Goal: Task Accomplishment & Management: Manage account settings

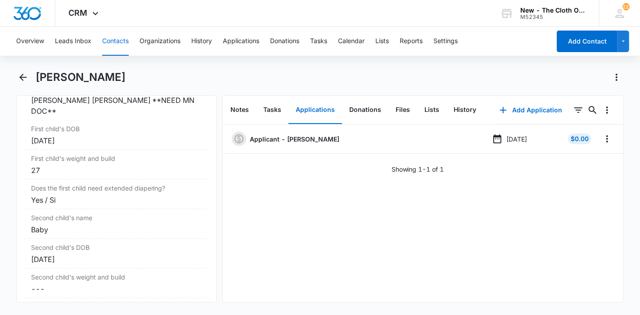
scroll to position [1088, 0]
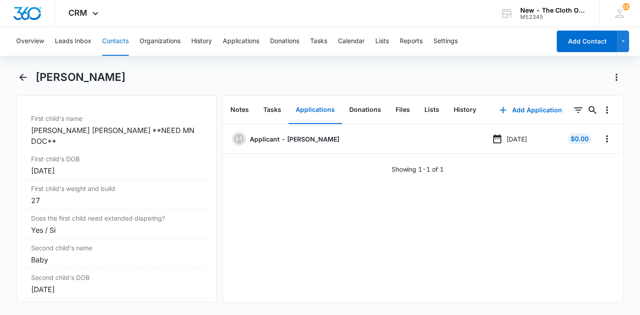
click at [104, 144] on div "[PERSON_NAME] [PERSON_NAME] **NEED MN DOC**" at bounding box center [116, 136] width 171 height 22
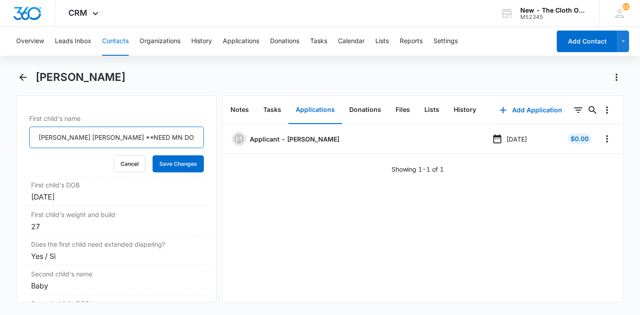
click at [40, 149] on input "[PERSON_NAME] [PERSON_NAME] **NEED MN DOC**" at bounding box center [116, 138] width 175 height 22
type input "DENIED D/T INSUF DOCS [DATE]: [PERSON_NAME] [PERSON_NAME] **NEED MN DOC**"
click at [160, 173] on button "Save Changes" at bounding box center [178, 164] width 51 height 17
click at [602, 144] on icon "Overflow Menu" at bounding box center [607, 139] width 11 height 11
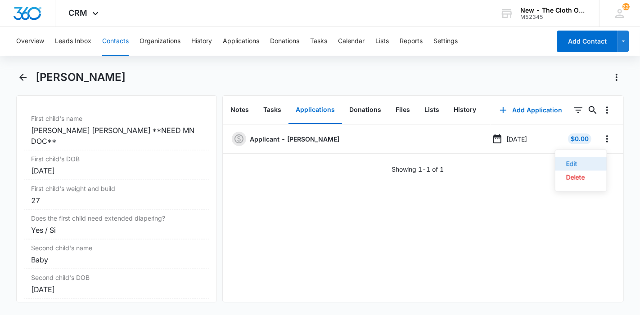
click at [567, 167] on button "Edit" at bounding box center [580, 165] width 51 height 14
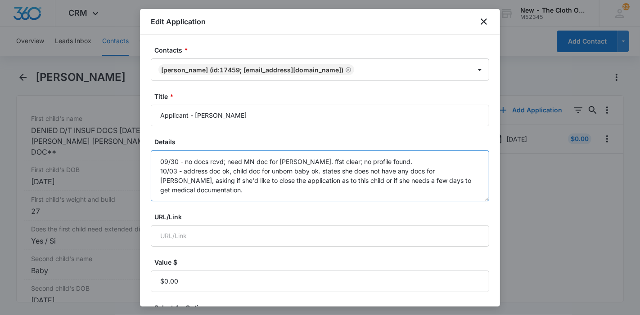
click at [370, 192] on textarea "09/30 - no docs rcvd; need MN doc for [PERSON_NAME]. ffst clear; no profile fou…" at bounding box center [320, 175] width 338 height 51
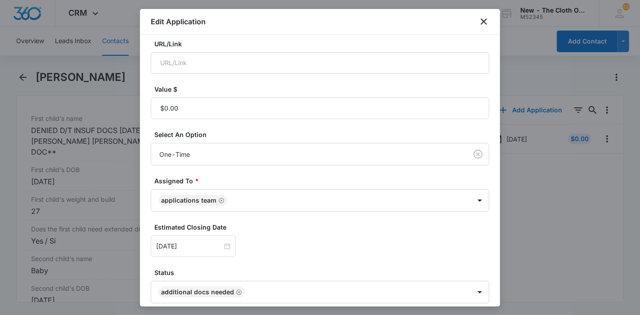
scroll to position [212, 0]
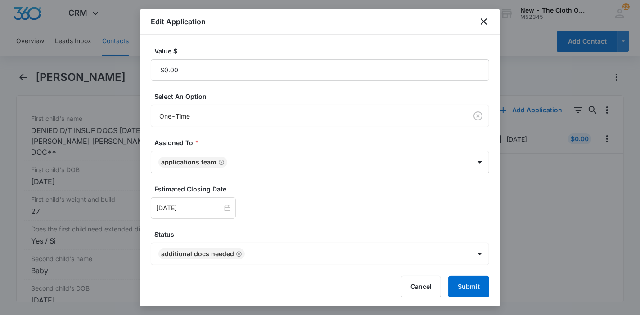
click at [236, 254] on icon "Remove Additional Docs Needed" at bounding box center [239, 254] width 6 height 7
type textarea "09/30 - no docs rcvd; need MN doc for [PERSON_NAME]. ffst clear; no profile fou…"
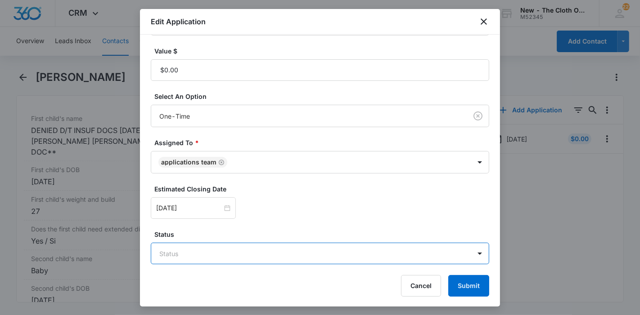
scroll to position [211, 0]
type input "wa"
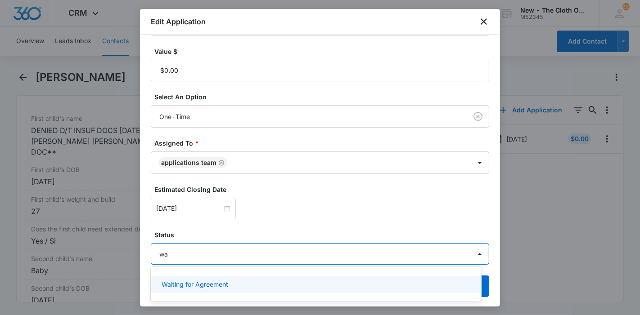
click at [224, 288] on p "Waiting for Agreement" at bounding box center [195, 284] width 67 height 9
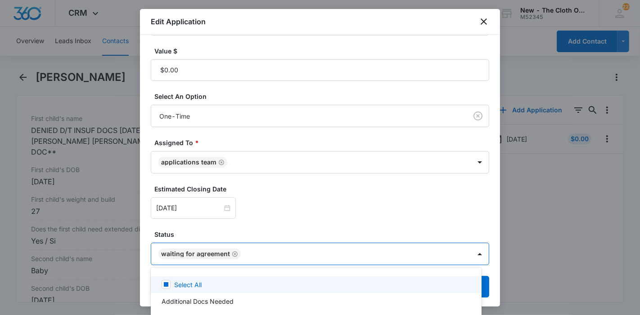
click at [234, 223] on div at bounding box center [320, 157] width 640 height 315
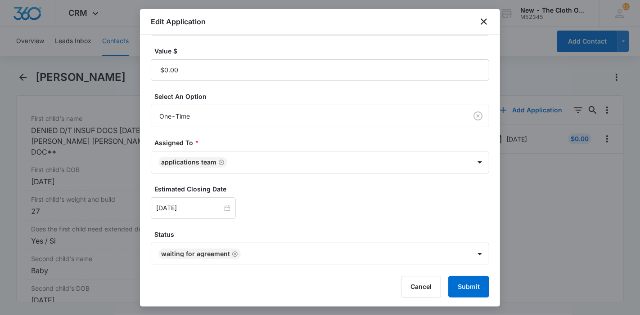
click at [193, 207] on input "[DATE]" at bounding box center [189, 208] width 66 height 10
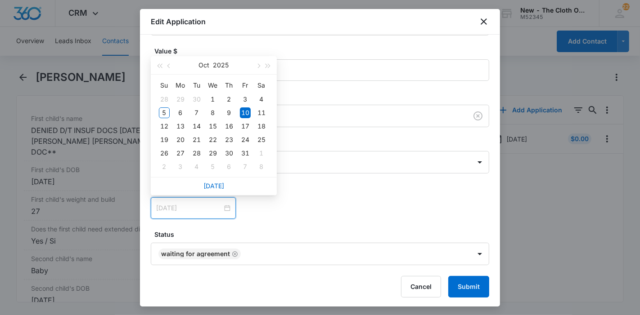
type input "[DATE]"
click at [166, 128] on div "12" at bounding box center [164, 126] width 11 height 11
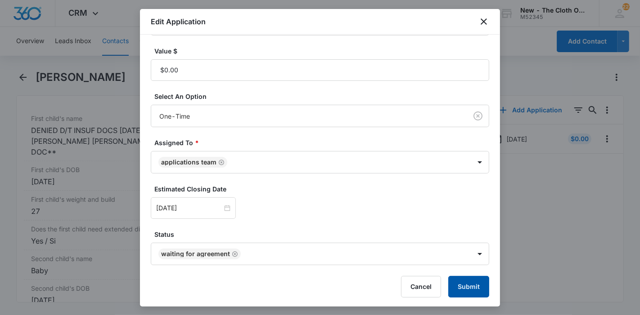
click at [476, 289] on button "Submit" at bounding box center [468, 287] width 41 height 22
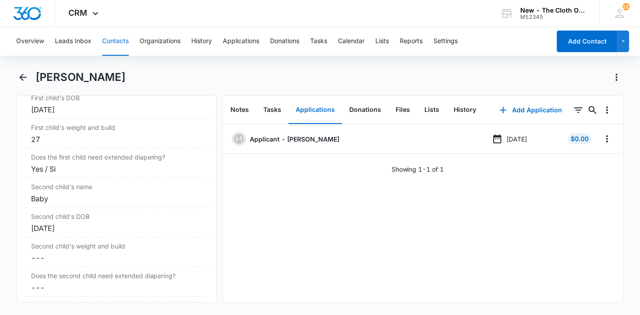
scroll to position [1160, 0]
click at [68, 204] on div "Baby" at bounding box center [116, 199] width 171 height 11
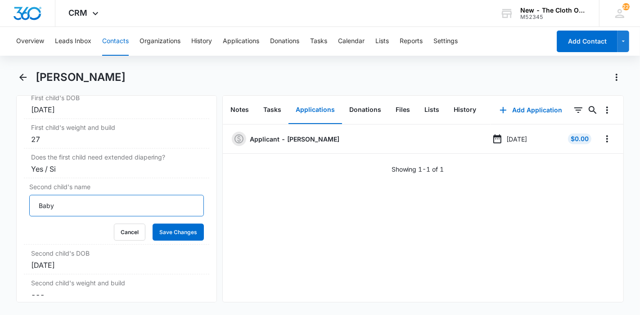
click at [39, 212] on input "Baby" at bounding box center [116, 206] width 175 height 22
type input "APPROVED [DATE]: Baby"
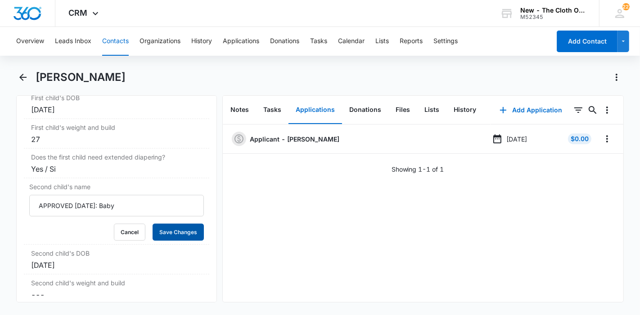
click at [167, 237] on button "Save Changes" at bounding box center [178, 232] width 51 height 17
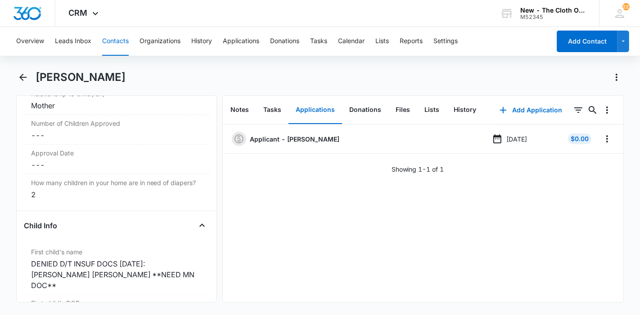
scroll to position [950, 0]
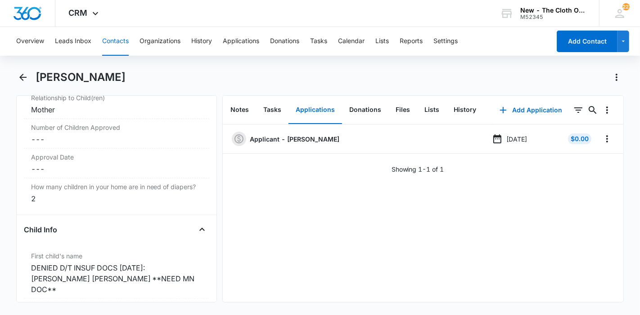
click at [47, 145] on dd "Cancel Save Changes ---" at bounding box center [116, 139] width 171 height 11
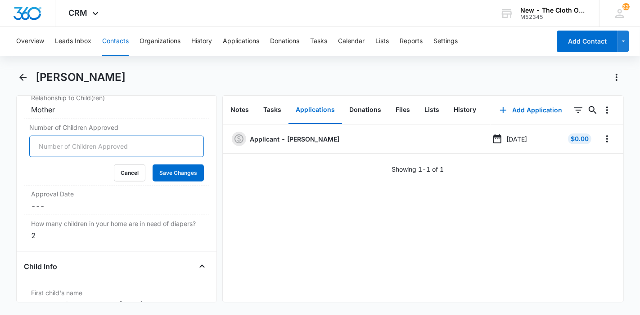
click at [47, 149] on input "Number of Children Approved" at bounding box center [116, 147] width 175 height 22
type input "1"
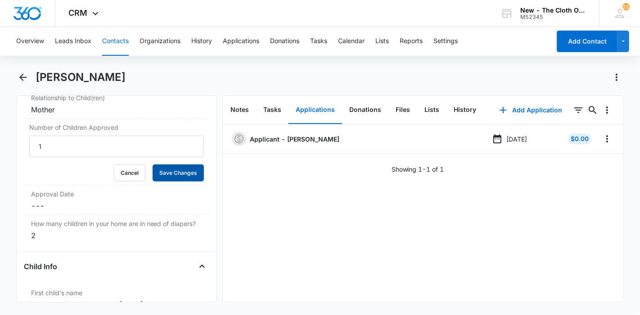
click at [173, 182] on button "Save Changes" at bounding box center [178, 173] width 51 height 17
click at [70, 211] on dd "Cancel Save Changes ---" at bounding box center [116, 206] width 171 height 11
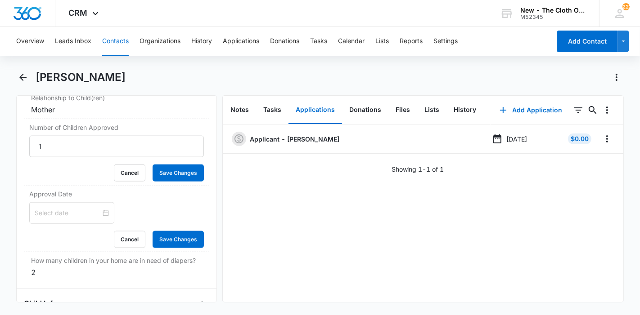
click at [54, 218] on input at bounding box center [68, 213] width 66 height 10
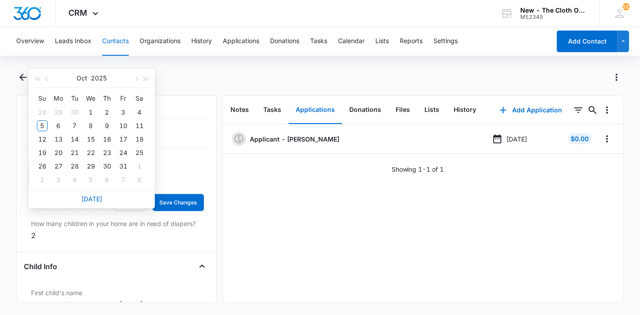
click at [45, 124] on div "5" at bounding box center [42, 126] width 11 height 11
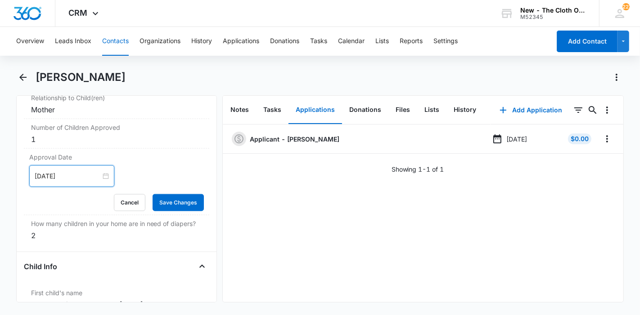
click at [59, 180] on input "[DATE]" at bounding box center [68, 176] width 66 height 10
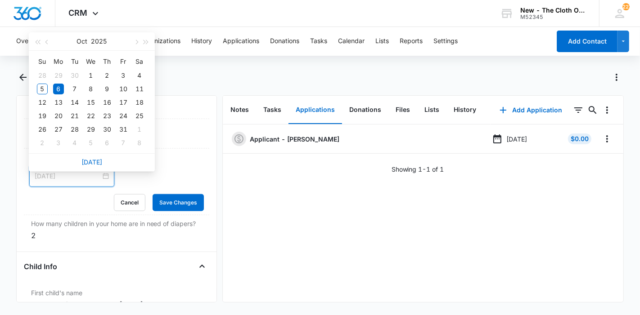
type input "[DATE]"
click at [40, 86] on div "5" at bounding box center [42, 89] width 11 height 11
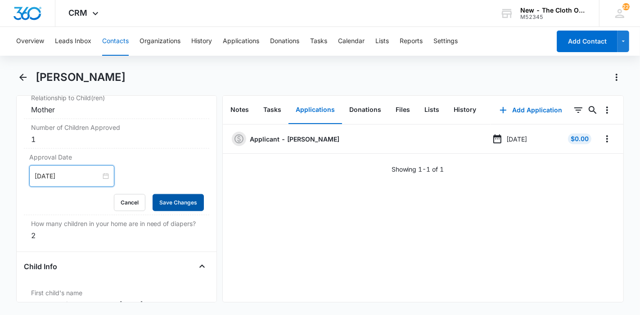
click at [168, 208] on button "Save Changes" at bounding box center [178, 202] width 51 height 17
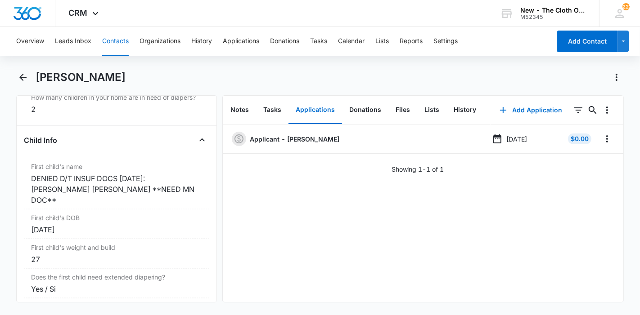
scroll to position [1040, 0]
click at [96, 197] on div "DENIED D/T INSUF DOCS [DATE]: [PERSON_NAME] [PERSON_NAME] **NEED MN DOC**" at bounding box center [116, 189] width 171 height 32
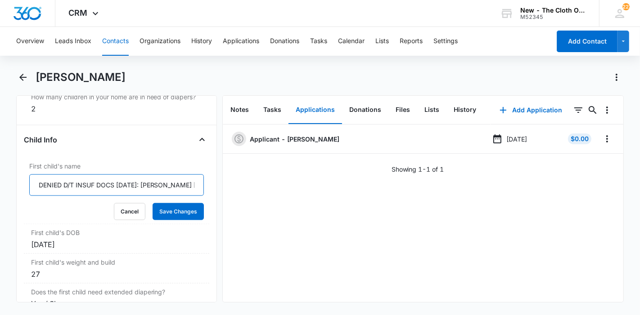
drag, startPoint x: 114, startPoint y: 202, endPoint x: 18, endPoint y: 203, distance: 95.9
click at [18, 203] on div "Remove FA [PERSON_NAME] Contact Info Name Cancel Save Changes [PERSON_NAME] Pho…" at bounding box center [116, 198] width 201 height 207
type input "WITHDREW APPLICATION [DATE]: [PERSON_NAME] [PERSON_NAME] **NEED MN DOC**"
click at [162, 221] on button "Save Changes" at bounding box center [178, 211] width 51 height 17
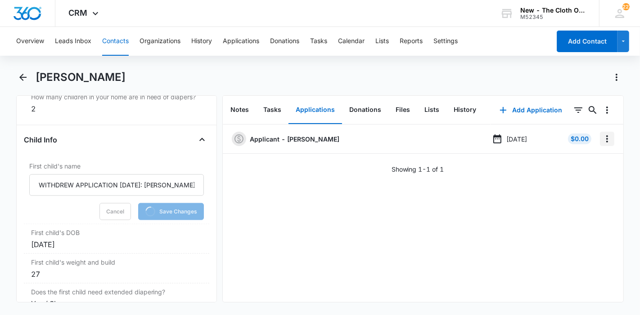
click at [602, 132] on button "Overflow Menu" at bounding box center [607, 139] width 14 height 14
click at [569, 162] on div "Edit" at bounding box center [575, 164] width 19 height 6
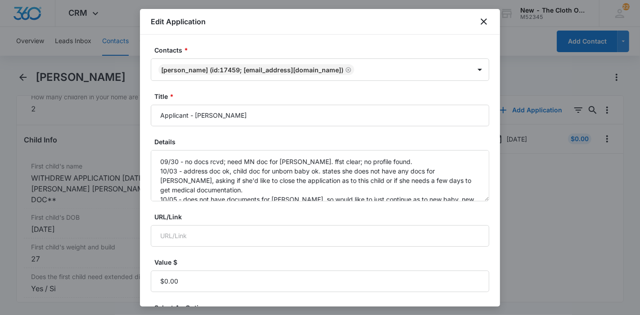
scroll to position [19, 0]
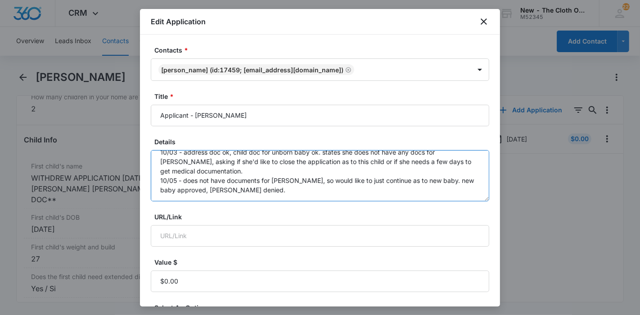
click at [227, 190] on textarea "09/30 - no docs rcvd; need MN doc for [PERSON_NAME]. ffst clear; no profile fou…" at bounding box center [320, 175] width 338 height 51
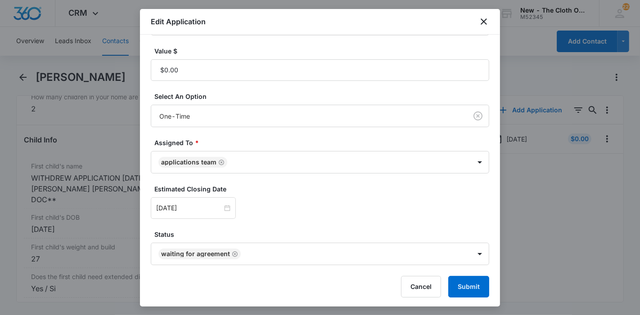
type textarea "09/30 - no docs rcvd; need MN doc for [PERSON_NAME]. ffst clear; no profile fou…"
click at [473, 285] on button "Submit" at bounding box center [468, 287] width 41 height 22
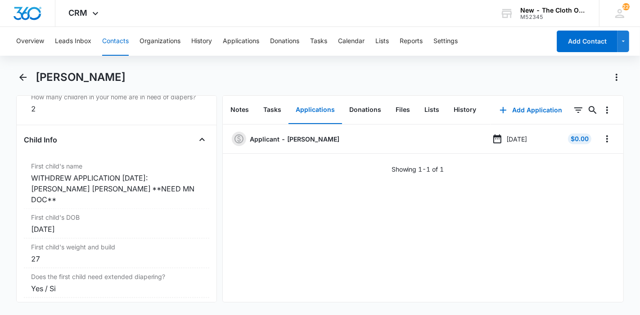
drag, startPoint x: 125, startPoint y: 75, endPoint x: 36, endPoint y: 81, distance: 88.4
click at [36, 81] on div "[PERSON_NAME]" at bounding box center [330, 77] width 589 height 14
copy h1 "[PERSON_NAME]"
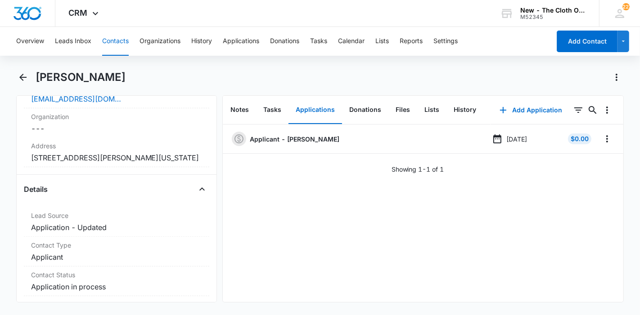
scroll to position [248, 0]
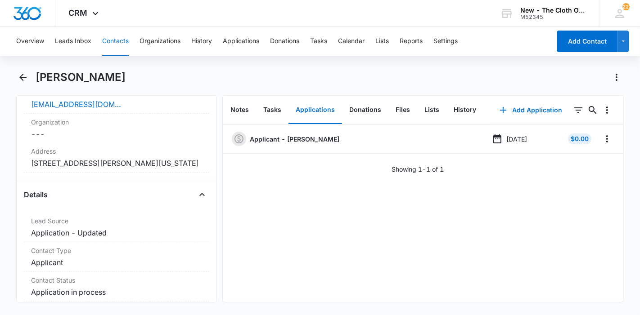
copy dd "[STREET_ADDRESS][PERSON_NAME][US_STATE]"
drag, startPoint x: 86, startPoint y: 178, endPoint x: 22, endPoint y: 163, distance: 65.9
click at [22, 163] on div "Remove FA [PERSON_NAME] Contact Info Name Cancel Save Changes [PERSON_NAME] Pho…" at bounding box center [116, 198] width 201 height 207
click at [150, 77] on div "[PERSON_NAME]" at bounding box center [330, 77] width 589 height 14
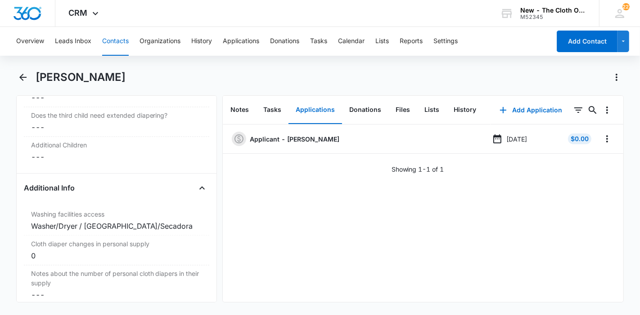
scroll to position [1444, 0]
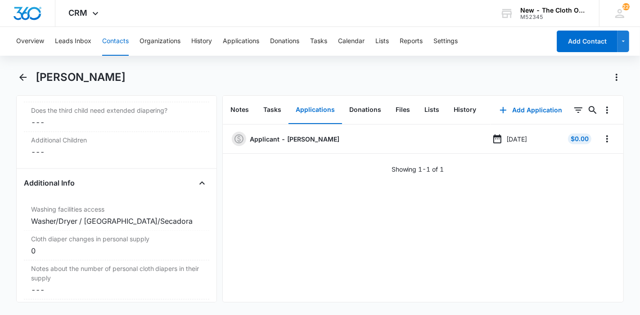
click at [112, 40] on button "Contacts" at bounding box center [115, 41] width 27 height 29
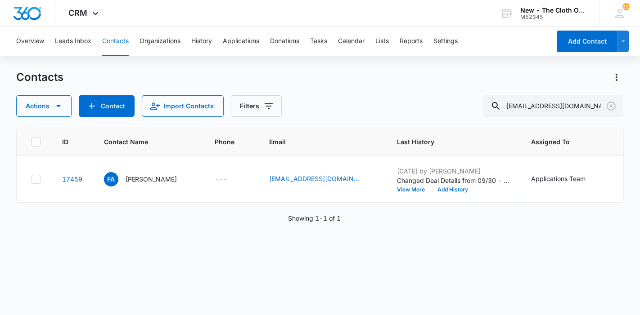
click at [607, 109] on icon "Clear" at bounding box center [611, 106] width 11 height 11
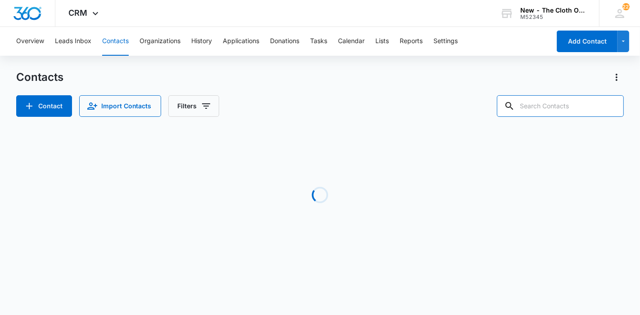
paste input "[EMAIL_ADDRESS][DOMAIN_NAME]"
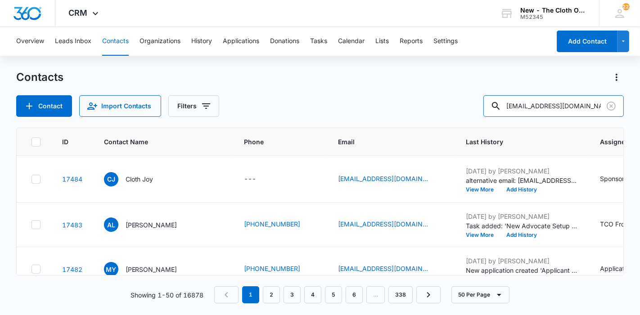
type input "[EMAIL_ADDRESS][DOMAIN_NAME]"
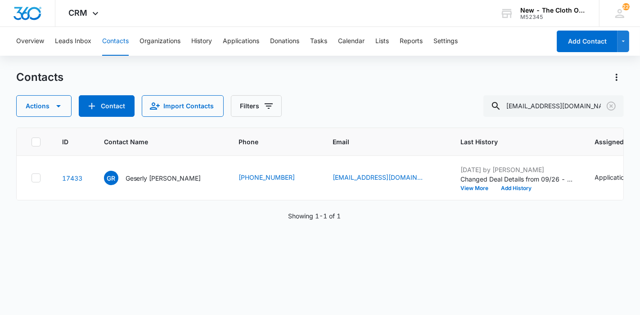
click at [149, 183] on p "Geserly [PERSON_NAME]" at bounding box center [164, 178] width 76 height 9
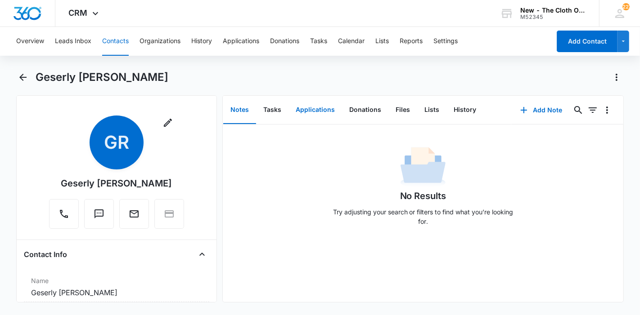
click at [307, 107] on button "Applications" at bounding box center [315, 110] width 54 height 28
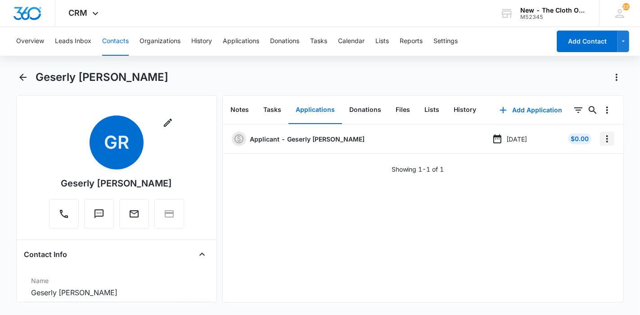
click at [602, 137] on icon "Overflow Menu" at bounding box center [607, 139] width 11 height 11
click at [578, 162] on div "Edit" at bounding box center [575, 164] width 19 height 6
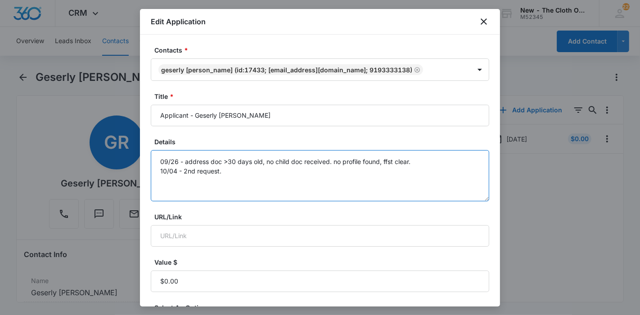
click at [424, 176] on textarea "09/26 - address doc >30 days old, no child doc received. no profile found, ffst…" at bounding box center [320, 175] width 338 height 51
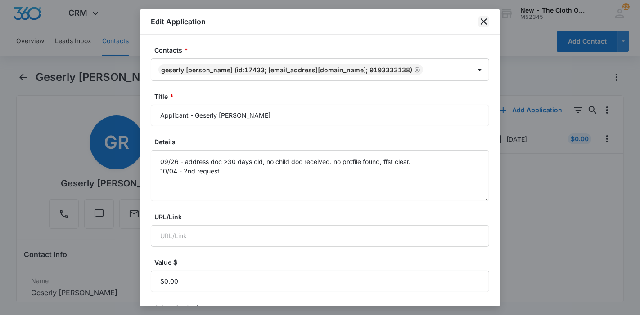
click at [485, 23] on icon "close" at bounding box center [483, 21] width 11 height 11
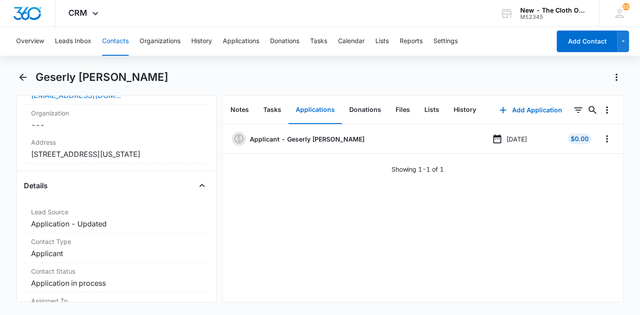
scroll to position [191, 0]
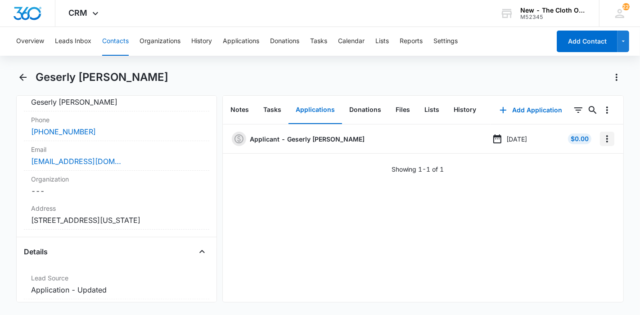
click at [602, 138] on icon "Overflow Menu" at bounding box center [607, 139] width 11 height 11
click at [574, 164] on div "Edit" at bounding box center [575, 164] width 19 height 6
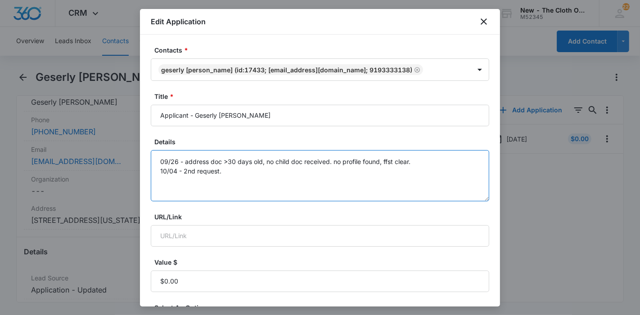
click at [379, 172] on textarea "09/26 - address doc >30 days old, no child doc received. no profile found, ffst…" at bounding box center [320, 175] width 338 height 51
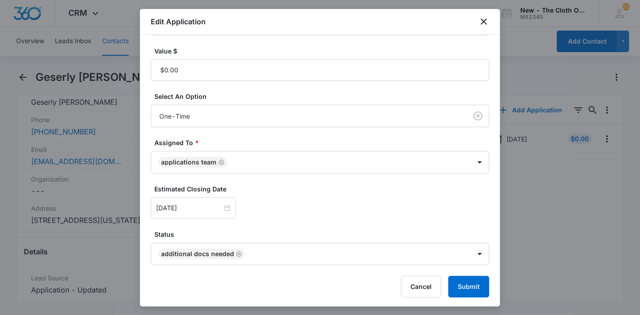
click at [237, 252] on icon "Remove Additional Docs Needed" at bounding box center [238, 254] width 5 height 5
type textarea "09/26 - address doc >30 days old, no child doc received. no profile found, ffst…"
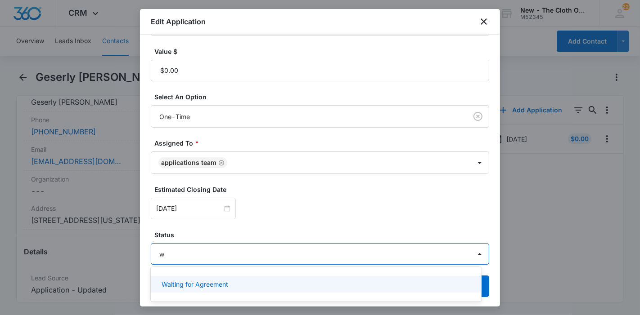
type input "wa"
click at [225, 287] on p "Waiting for Agreement" at bounding box center [195, 284] width 67 height 9
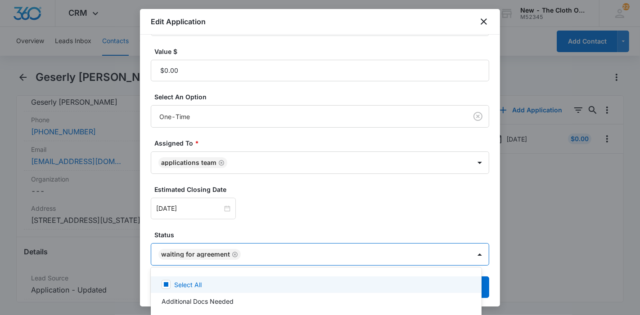
scroll to position [212, 0]
click at [197, 206] on div at bounding box center [320, 157] width 640 height 315
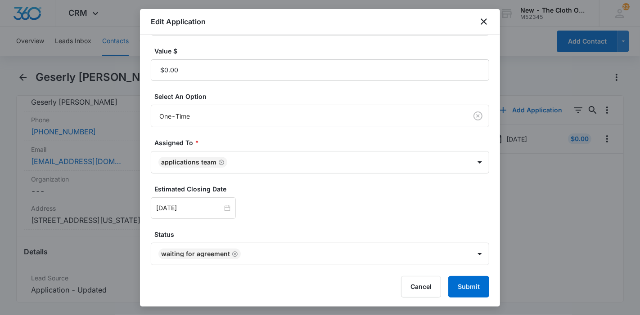
click at [197, 206] on input "[DATE]" at bounding box center [189, 208] width 66 height 10
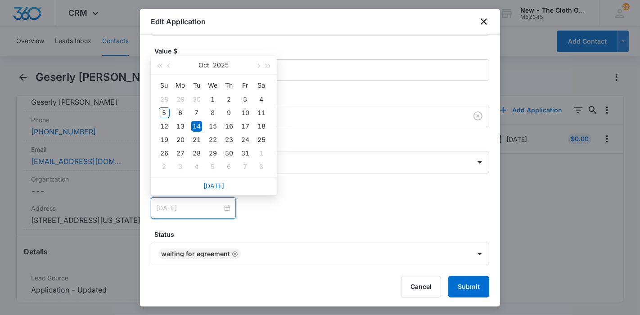
type input "[DATE]"
click at [162, 128] on div "12" at bounding box center [164, 126] width 11 height 11
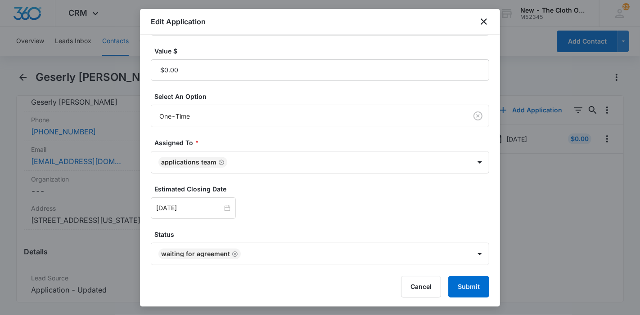
click at [321, 203] on div "[DATE] [DATE] Su Mo Tu We Th Fr Sa 28 29 30 1 2 3 4 5 6 7 8 9 10 11 12 13 14 15…" at bounding box center [320, 209] width 338 height 22
click at [448, 282] on button "Submit" at bounding box center [468, 287] width 41 height 22
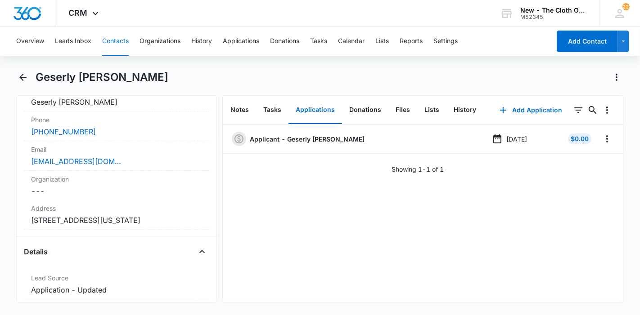
drag, startPoint x: 167, startPoint y: 80, endPoint x: 34, endPoint y: 67, distance: 133.9
click at [34, 67] on div "Overview Leads Inbox Contacts Organizations History Applications Donations Task…" at bounding box center [320, 170] width 640 height 287
copy h1 "Geserly [PERSON_NAME]"
copy dd "[STREET_ADDRESS][US_STATE]"
drag, startPoint x: 199, startPoint y: 222, endPoint x: 22, endPoint y: 222, distance: 177.8
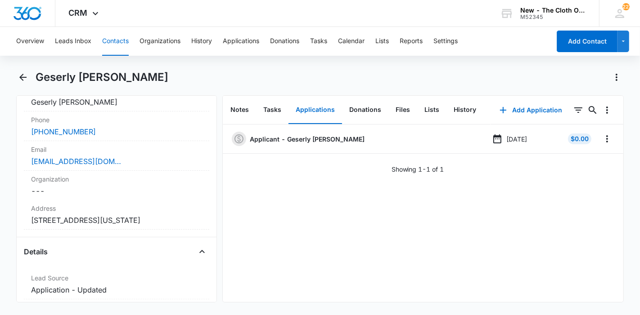
click at [22, 222] on div "Remove GR Geserly [PERSON_NAME] Contact Info Name Cancel Save Changes Geserly […" at bounding box center [116, 198] width 201 height 207
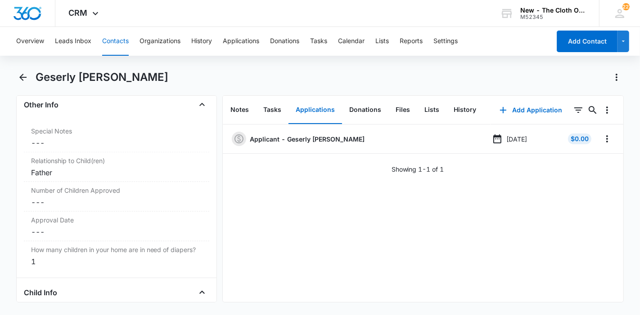
scroll to position [887, 0]
click at [67, 205] on div "Number of Children Approved Cancel Save Changes ---" at bounding box center [116, 197] width 185 height 30
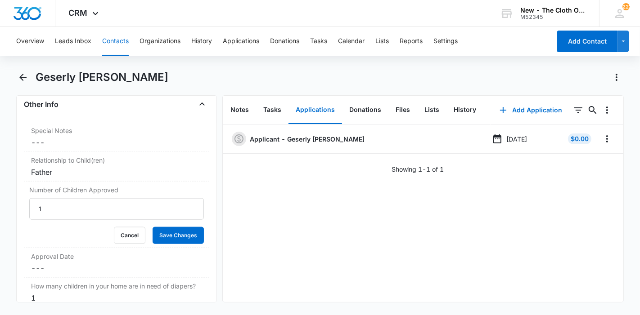
type input "1"
click at [161, 233] on button "Save Changes" at bounding box center [178, 235] width 51 height 17
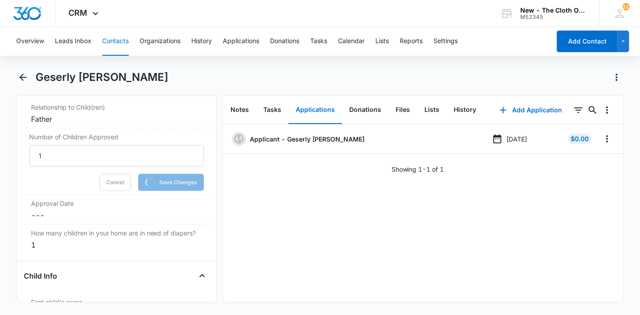
scroll to position [941, 0]
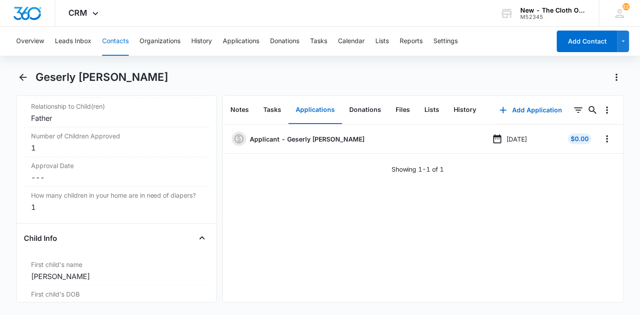
click at [54, 207] on div "1" at bounding box center [116, 207] width 171 height 11
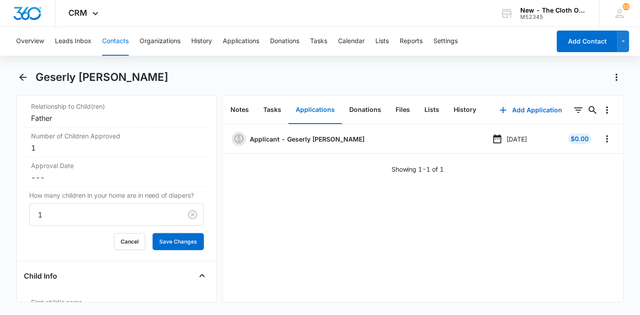
click at [45, 180] on div "Approval Date Cancel Save Changes ---" at bounding box center [116, 173] width 185 height 30
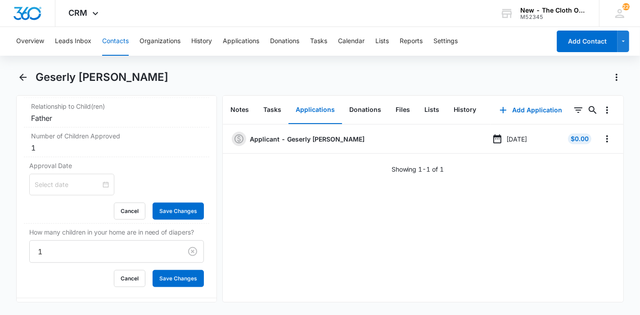
click at [46, 175] on div at bounding box center [71, 185] width 85 height 22
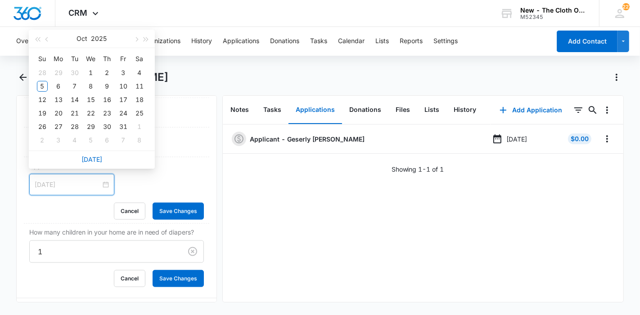
click at [45, 99] on div "12" at bounding box center [42, 100] width 11 height 11
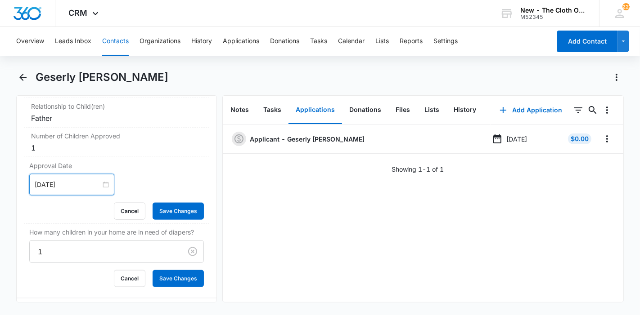
click at [78, 184] on input "[DATE]" at bounding box center [68, 185] width 66 height 10
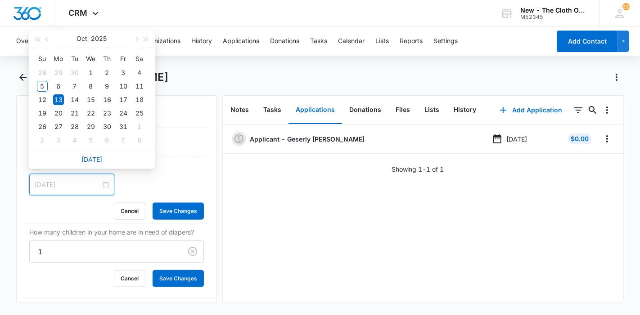
type input "[DATE]"
click at [40, 101] on div "12" at bounding box center [42, 100] width 11 height 11
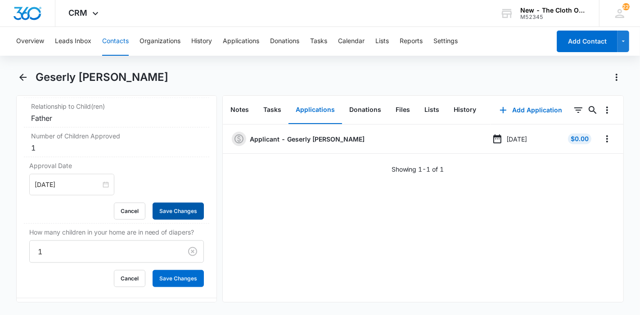
click at [162, 208] on button "Save Changes" at bounding box center [178, 211] width 51 height 17
click at [129, 274] on button "Cancel" at bounding box center [130, 278] width 32 height 17
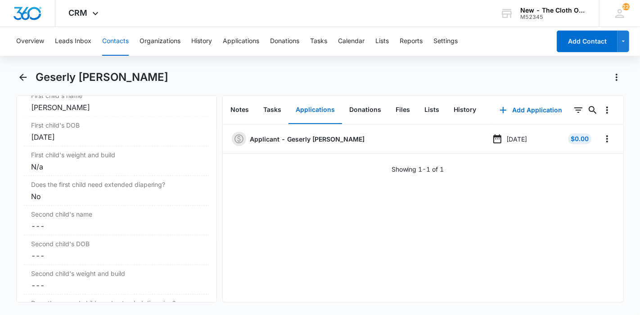
scroll to position [1112, 0]
drag, startPoint x: 77, startPoint y: 141, endPoint x: 18, endPoint y: 120, distance: 62.8
click at [18, 120] on div "Remove GR Geserly [PERSON_NAME] Contact Info Name Cancel Save Changes Geserly […" at bounding box center [116, 198] width 201 height 207
copy dl "[PERSON_NAME] First child's DOB Cancel Save Changes [DATE]"
click at [127, 81] on h1 "Geserly [PERSON_NAME]" at bounding box center [102, 78] width 133 height 14
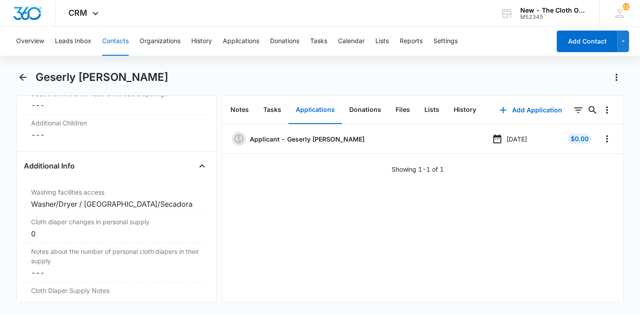
scroll to position [1478, 0]
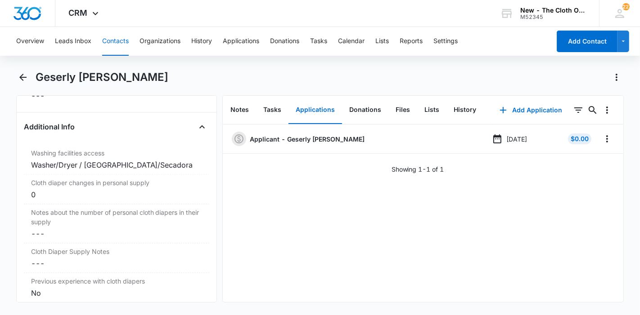
click at [112, 41] on button "Contacts" at bounding box center [115, 41] width 27 height 29
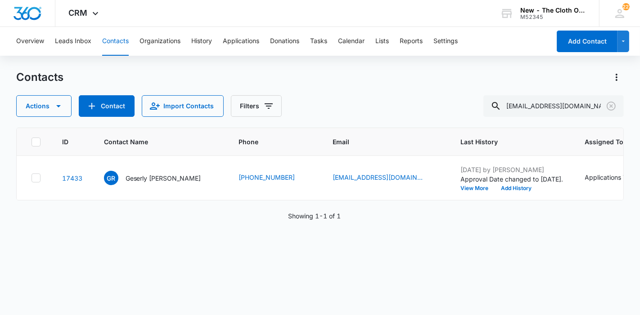
click at [164, 183] on p "Geserly [PERSON_NAME]" at bounding box center [164, 178] width 76 height 9
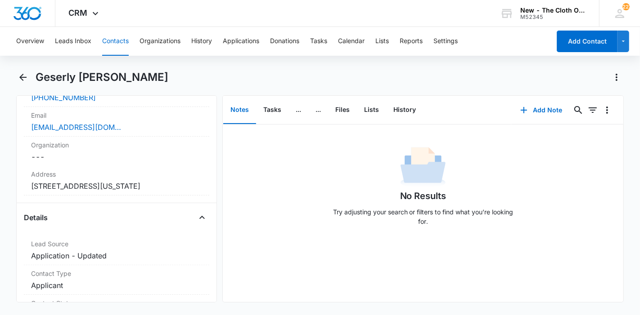
scroll to position [238, 0]
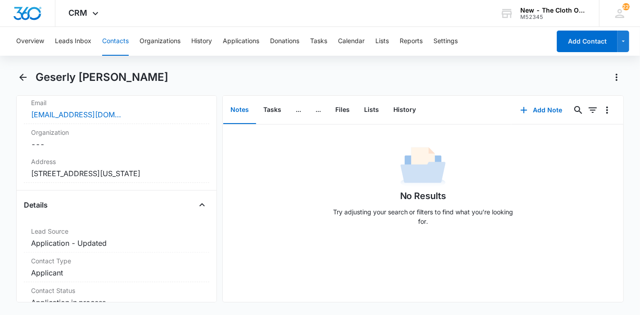
copy dd "[STREET_ADDRESS][US_STATE]"
drag, startPoint x: 196, startPoint y: 173, endPoint x: 23, endPoint y: 171, distance: 172.8
click at [23, 171] on div "Remove GR Geserly [PERSON_NAME] Contact Info Name Cancel Save Changes Geserly […" at bounding box center [116, 198] width 201 height 207
click at [114, 39] on button "Contacts" at bounding box center [115, 41] width 27 height 29
